Goal: Information Seeking & Learning: Learn about a topic

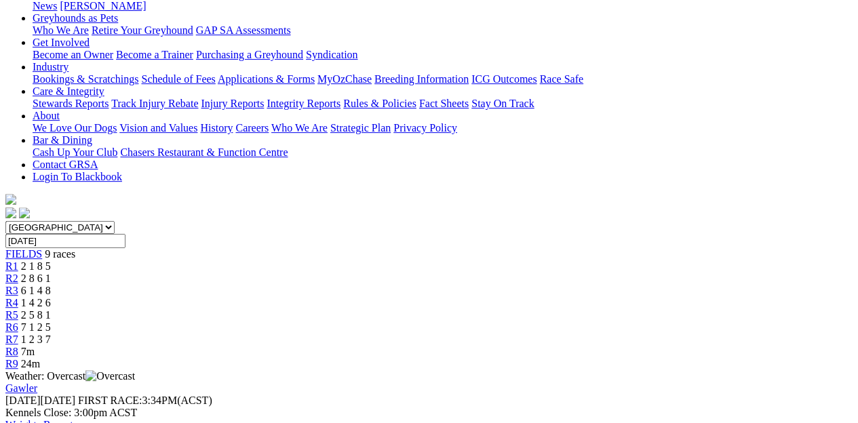
scroll to position [204, 0]
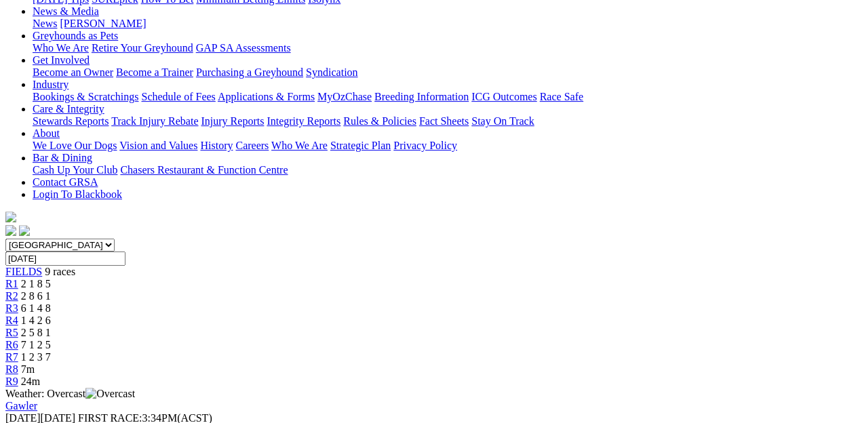
click at [248, 290] on div "R2 2 8 6 1" at bounding box center [429, 296] width 848 height 12
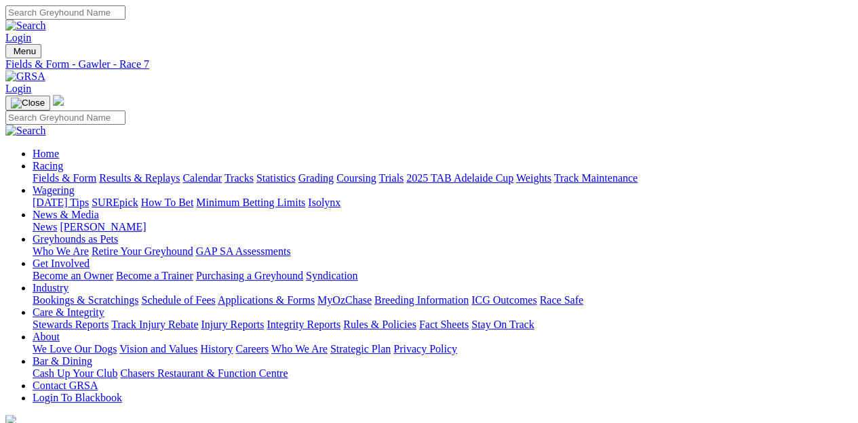
click at [36, 172] on link "Fields & Form" at bounding box center [65, 178] width 64 height 12
click at [57, 172] on link "Fields & Form" at bounding box center [65, 178] width 64 height 12
click at [118, 233] on link "Greyhounds as Pets" at bounding box center [76, 239] width 86 height 12
click at [89, 246] on link "Who We Are" at bounding box center [61, 252] width 56 height 12
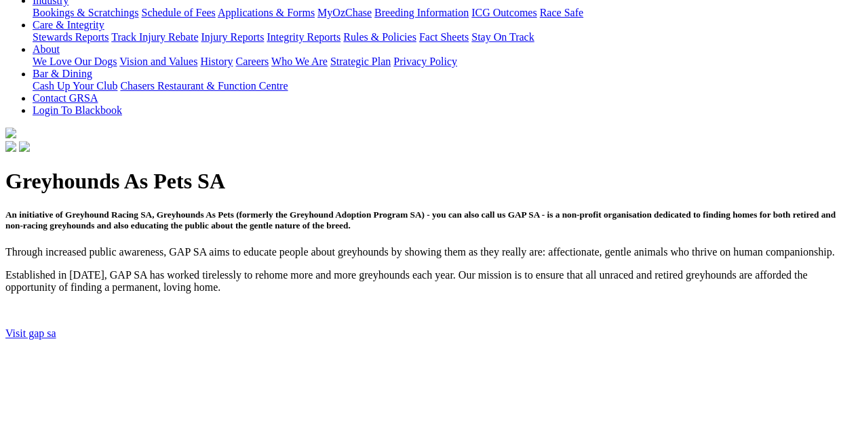
scroll to position [204, 0]
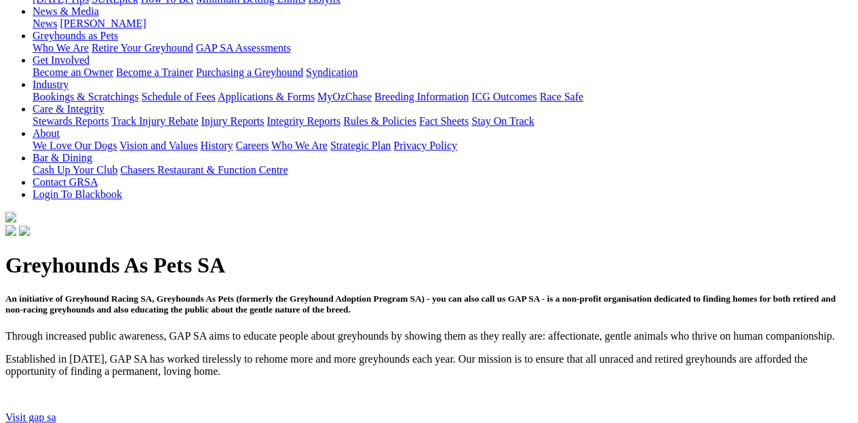
click at [56, 412] on link "Visit gap sa" at bounding box center [30, 418] width 51 height 12
